Goal: Task Accomplishment & Management: Manage account settings

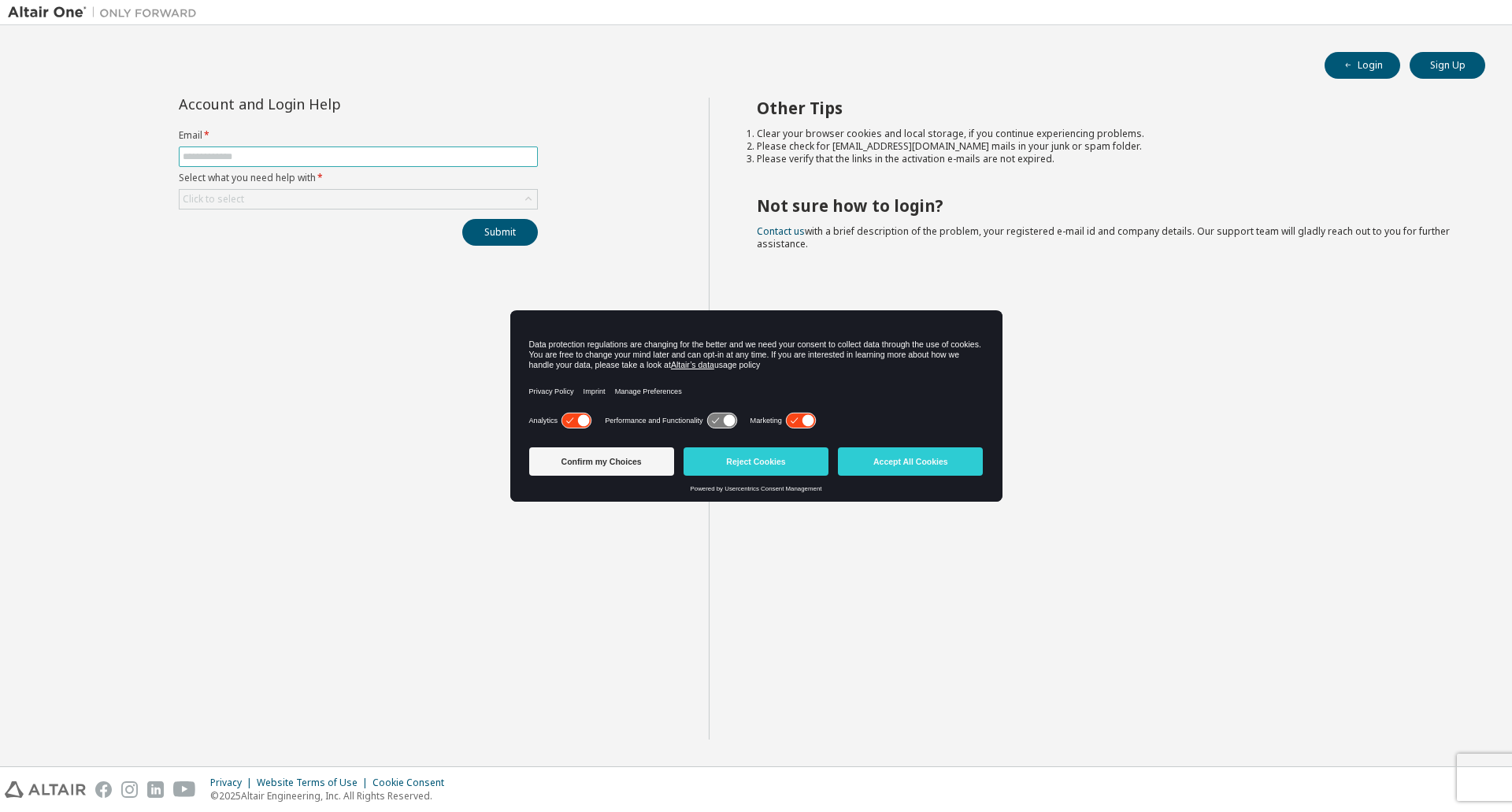
click at [249, 159] on input "text" at bounding box center [358, 157] width 351 height 13
type input "**********"
click at [233, 202] on div "Click to select" at bounding box center [213, 199] width 61 height 13
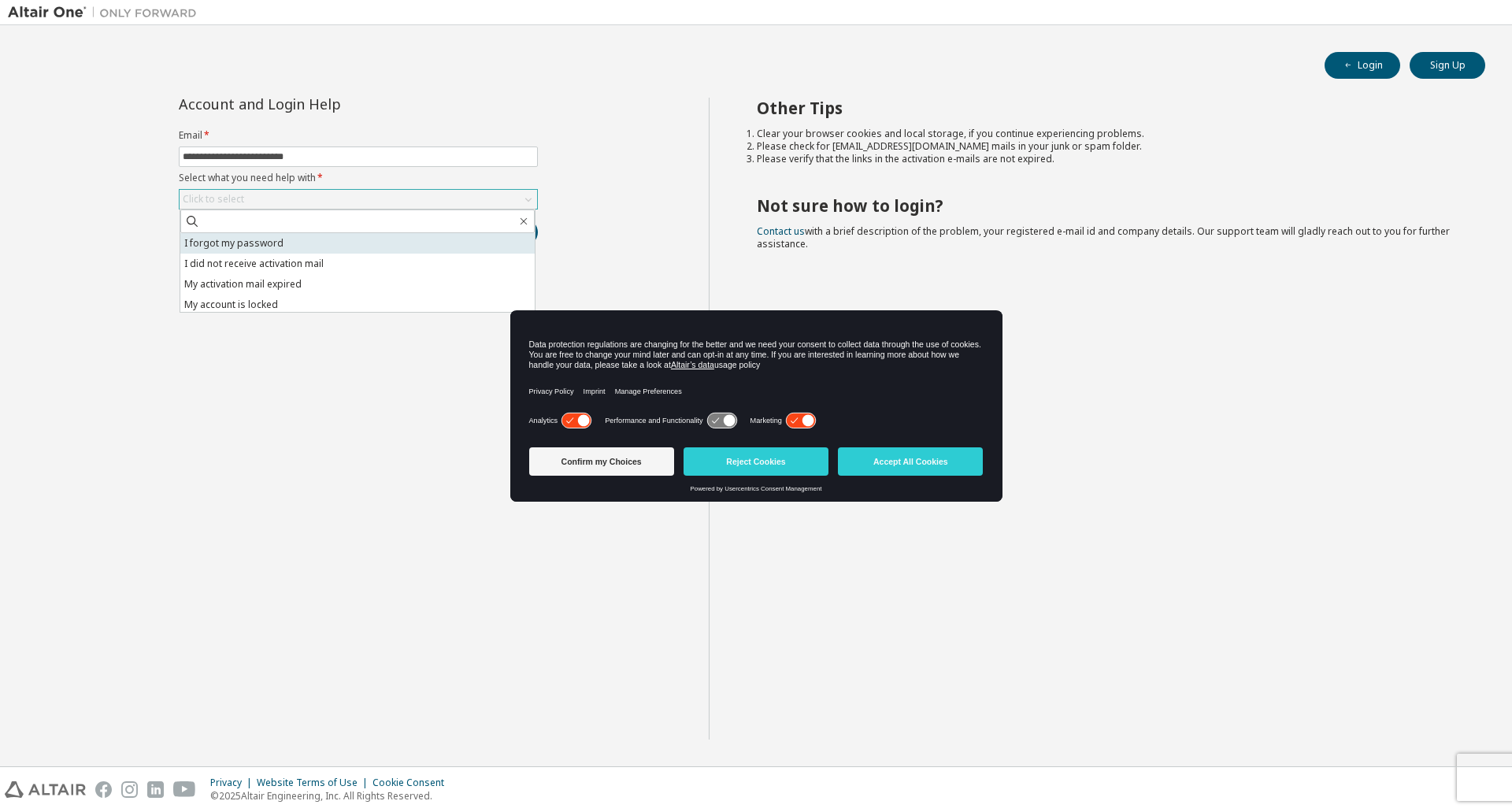
click at [257, 238] on li "I forgot my password" at bounding box center [358, 244] width 355 height 20
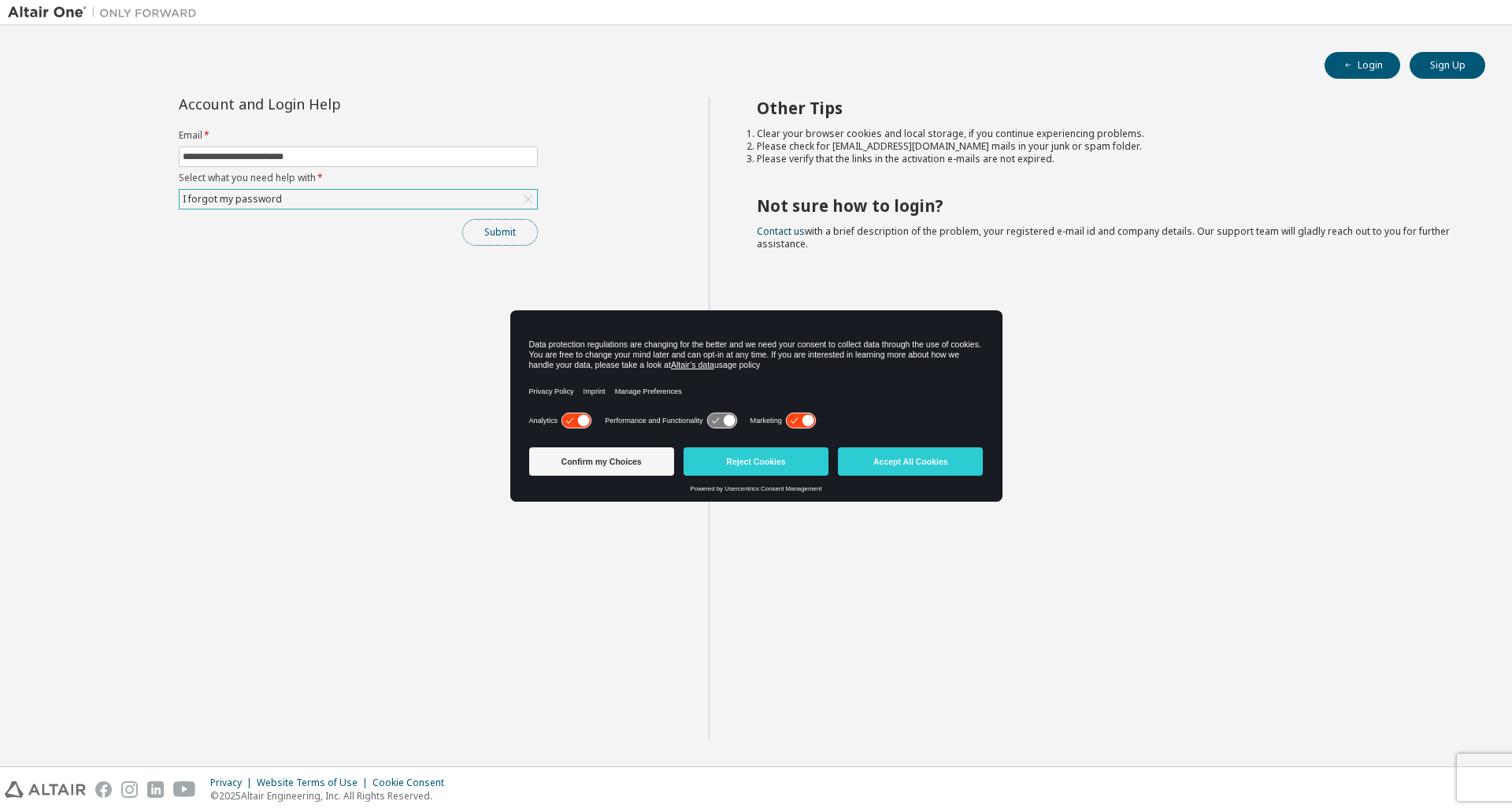
click at [501, 232] on button "Submit" at bounding box center [500, 233] width 75 height 27
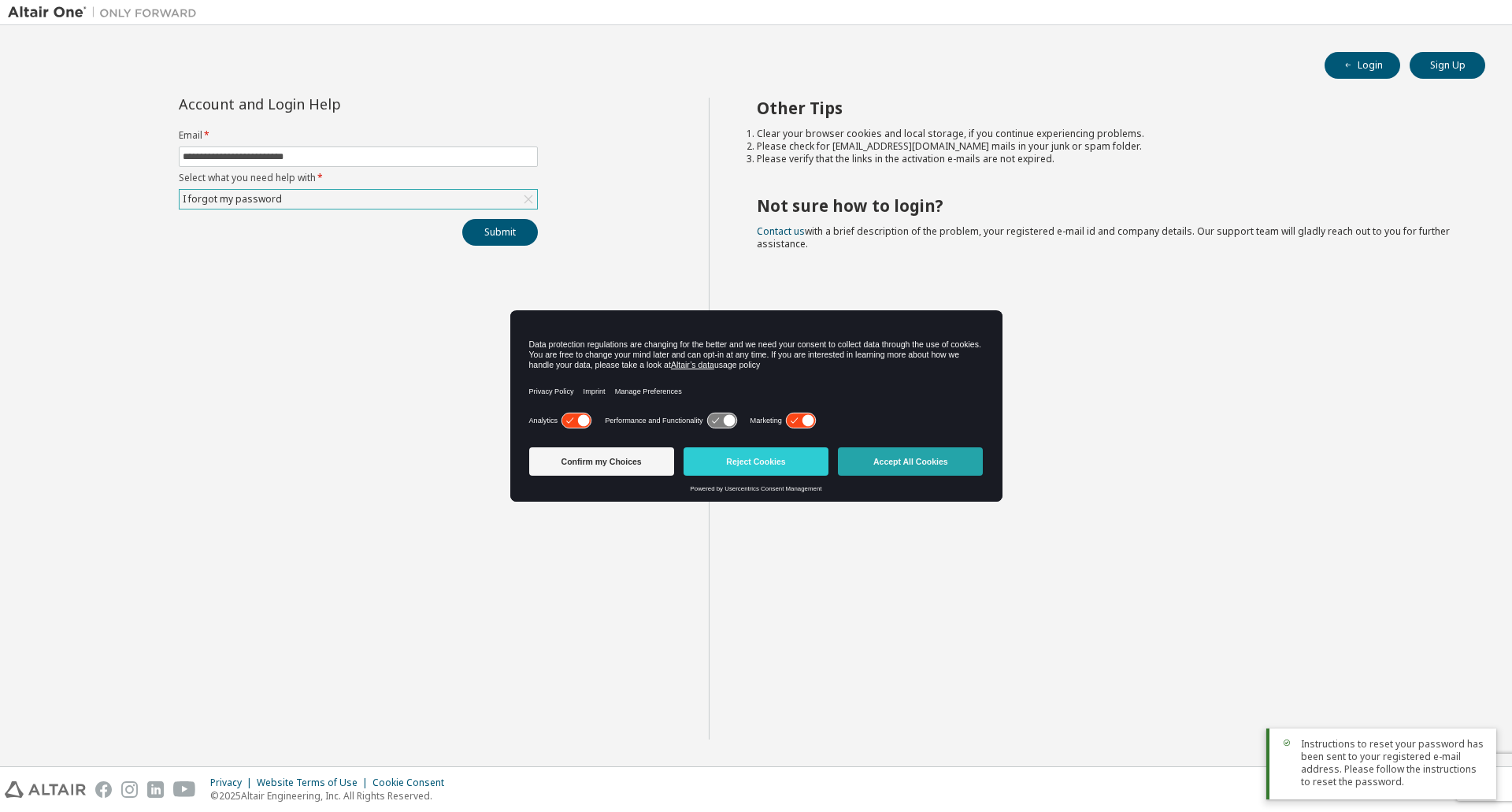
click at [887, 458] on button "Accept All Cookies" at bounding box center [910, 462] width 145 height 28
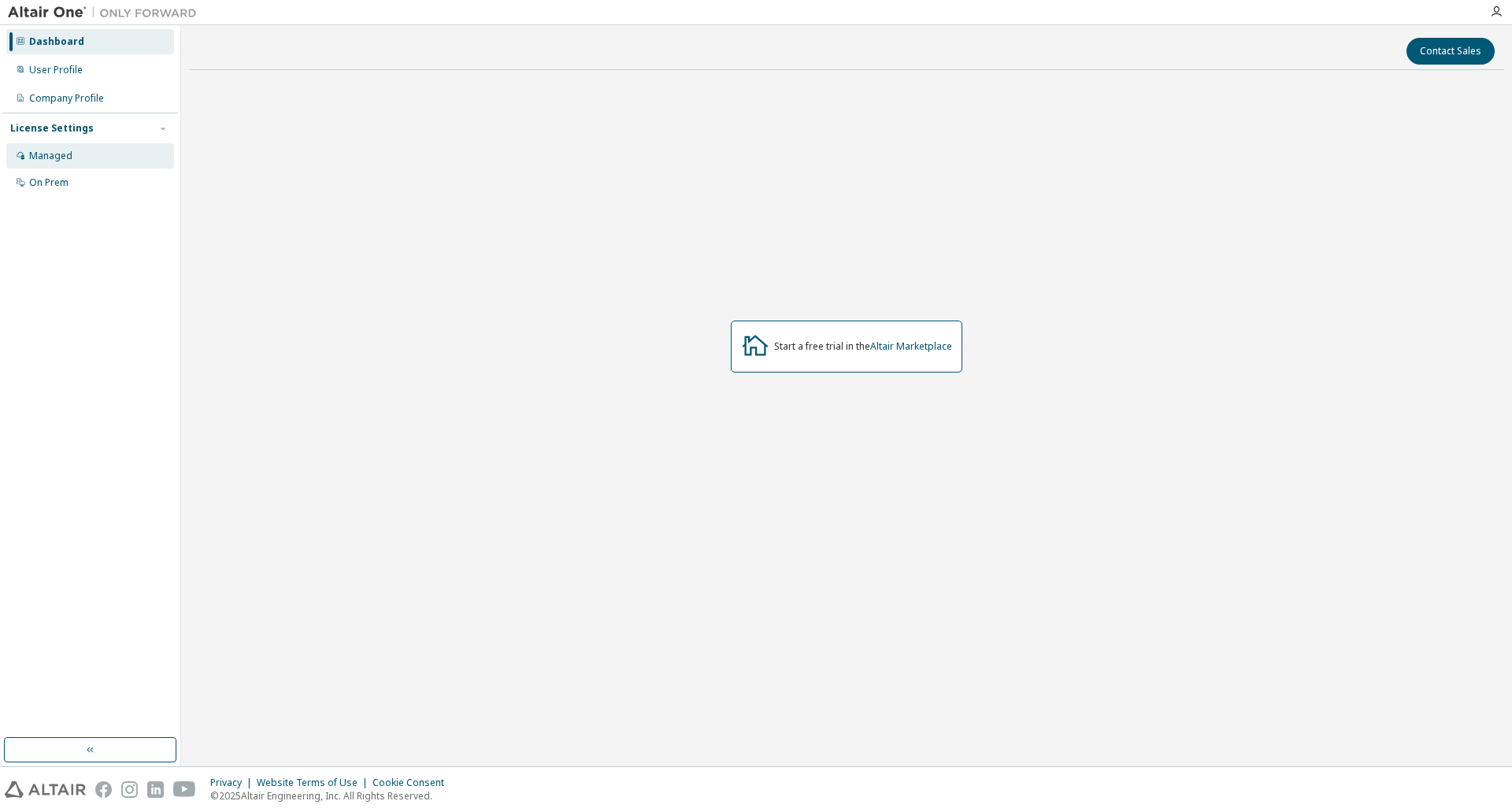
click at [78, 154] on div "Managed" at bounding box center [90, 156] width 167 height 25
